Goal: Book appointment/travel/reservation

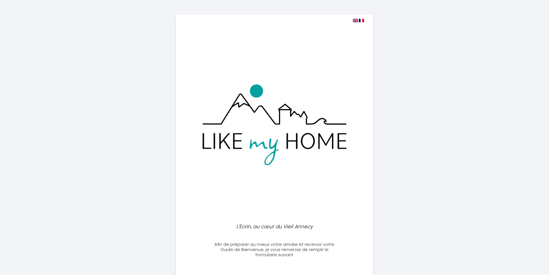
select select
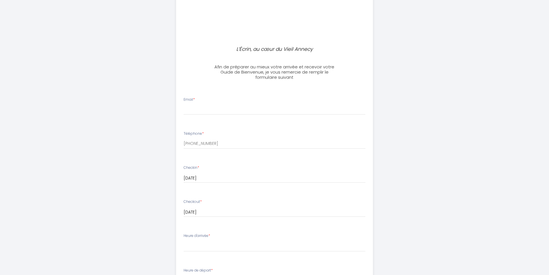
scroll to position [230, 0]
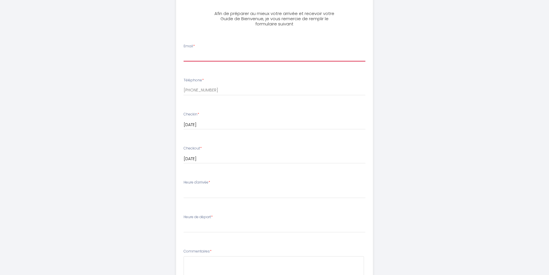
click at [207, 61] on input "Email *" at bounding box center [275, 56] width 182 height 10
type input "[EMAIL_ADDRESS][DOMAIN_NAME]"
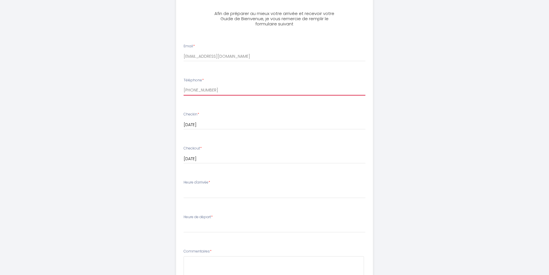
click at [206, 93] on input "[PHONE_NUMBER]" at bounding box center [275, 90] width 182 height 10
click at [219, 92] on input "[PHONE_NUMBER]" at bounding box center [275, 90] width 182 height 10
type input "[PHONE_NUMBER]"
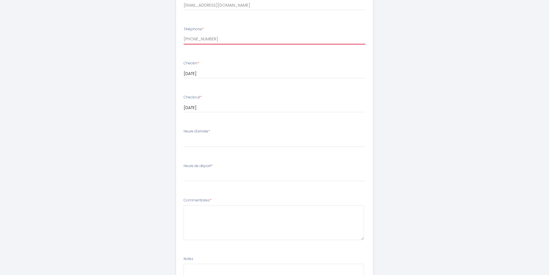
scroll to position [317, 0]
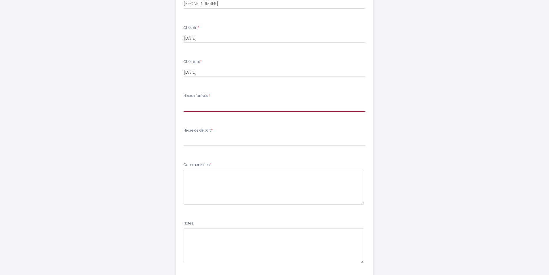
click at [205, 107] on select "17:00 17:30 18:00 18:30 19:00 19:30 20:00 20:30 21:00 21:30 22:00 22:30 23:00 2…" at bounding box center [275, 106] width 182 height 11
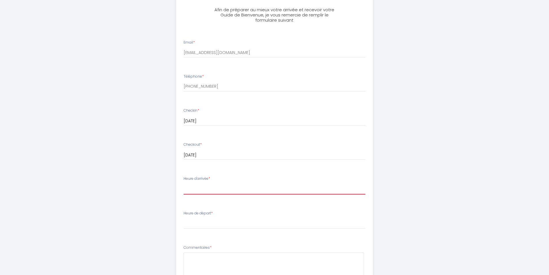
scroll to position [259, 0]
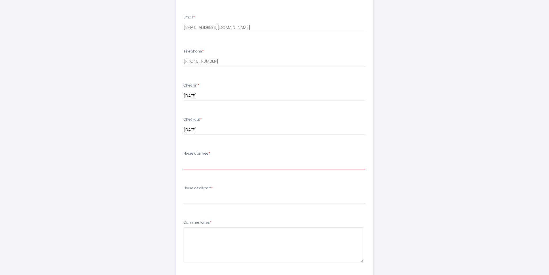
click at [206, 160] on select "17:00 17:30 18:00 18:30 19:00 19:30 20:00 20:30 21:00 21:30 22:00 22:30 23:00 2…" at bounding box center [275, 163] width 182 height 11
click at [204, 160] on select "17:00 17:30 18:00 18:30 19:00 19:30 20:00 20:30 21:00 21:30 22:00 22:30 23:00 2…" at bounding box center [275, 163] width 182 height 11
click at [198, 166] on select "17:00 17:30 18:00 18:30 19:00 19:30 20:00 20:30 21:00 21:30 22:00 22:30 23:00 2…" at bounding box center [275, 163] width 182 height 11
select select "20:30"
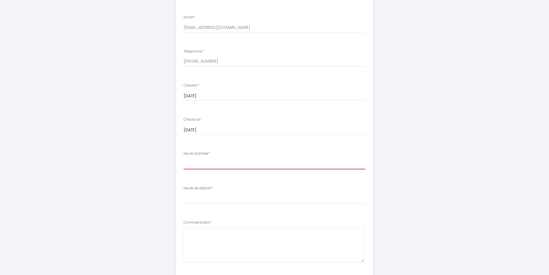
click at [184, 158] on select "17:00 17:30 18:00 18:30 19:00 19:30 20:00 20:30 21:00 21:30 22:00 22:30 23:00 2…" at bounding box center [275, 163] width 182 height 11
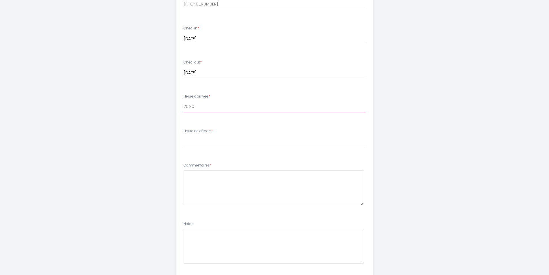
scroll to position [317, 0]
click at [204, 139] on select "00:00 00:30 01:00 01:30 02:00 02:30 03:00 03:30 04:00 04:30 05:00 05:30 06:00 0…" at bounding box center [275, 140] width 182 height 11
click at [206, 143] on select "00:00 00:30 01:00 01:30 02:00 02:30 03:00 03:30 04:00 04:30 05:00 05:30 06:00 0…" at bounding box center [275, 140] width 182 height 11
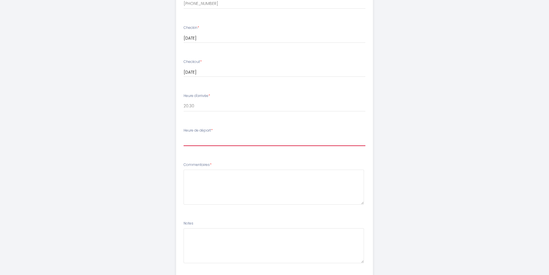
click at [206, 141] on select "00:00 00:30 01:00 01:30 02:00 02:30 03:00 03:30 04:00 04:30 05:00 05:30 06:00 0…" at bounding box center [275, 140] width 182 height 11
select select "10:00"
click at [184, 135] on select "00:00 00:30 01:00 01:30 02:00 02:30 03:00 03:30 04:00 04:30 05:00 05:30 06:00 0…" at bounding box center [275, 140] width 182 height 11
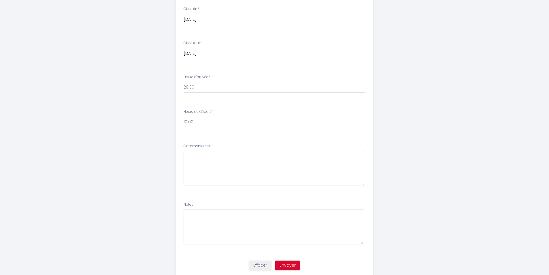
scroll to position [354, 0]
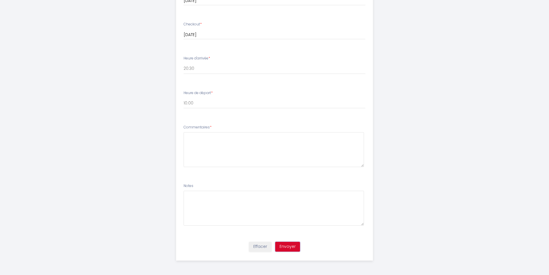
click at [291, 247] on button "Envoyer" at bounding box center [287, 246] width 25 height 10
click at [207, 149] on textarea at bounding box center [274, 149] width 180 height 35
type textarea "H"
click at [302, 138] on textarea "We will be arriving by train t 19:58, and will come to the accomodation from th…" at bounding box center [274, 149] width 180 height 35
click at [256, 145] on textarea "We will be arriving by train t 19:58, and will come to the accommodation from t…" at bounding box center [274, 149] width 180 height 35
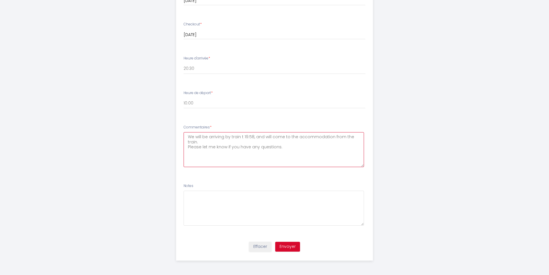
type textarea "We will be arriving by train t 19:58, and will come to the accommodation from t…"
click at [290, 245] on button "Envoyer" at bounding box center [287, 246] width 25 height 10
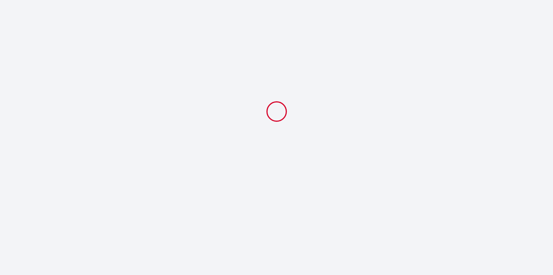
select select "20:30"
select select "10:00"
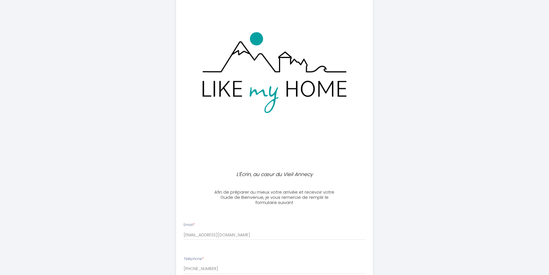
scroll to position [144, 0]
